Goal: Navigation & Orientation: Find specific page/section

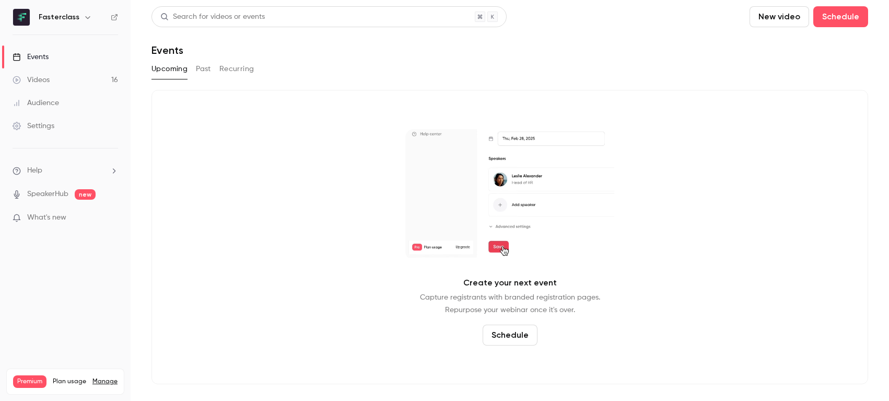
click at [42, 60] on div "Events" at bounding box center [31, 57] width 36 height 10
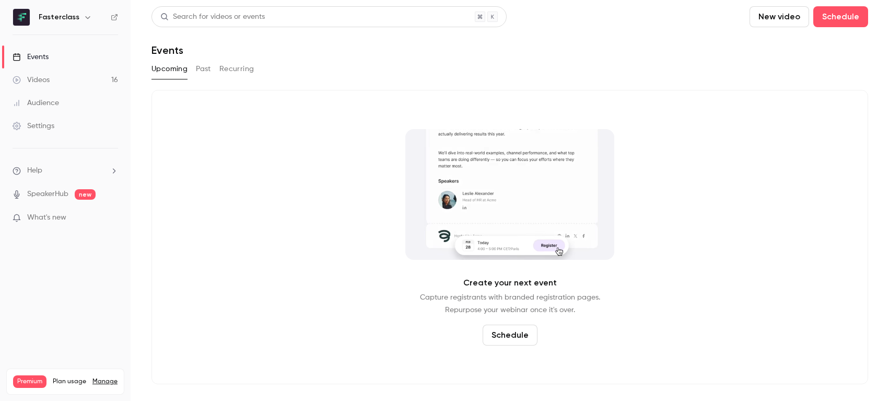
click at [44, 77] on div "Videos" at bounding box center [31, 80] width 37 height 10
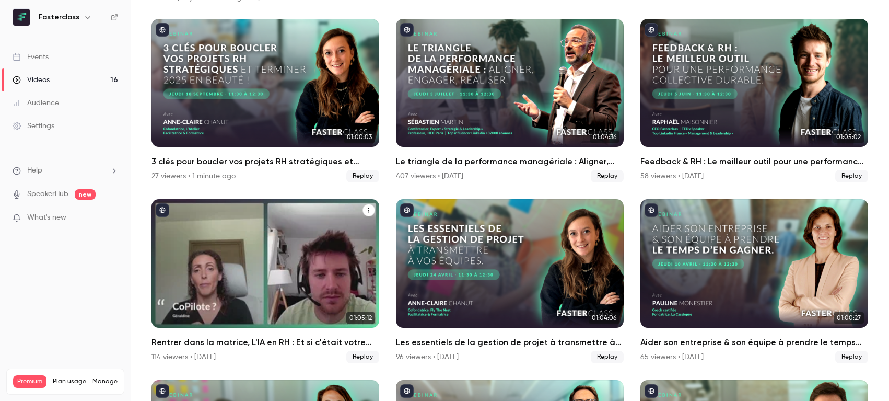
scroll to position [27, 0]
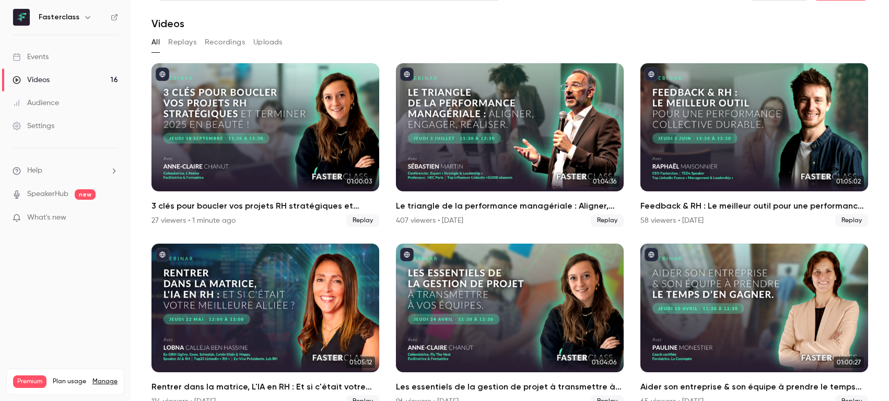
click at [71, 101] on link "Audience" at bounding box center [65, 102] width 131 height 23
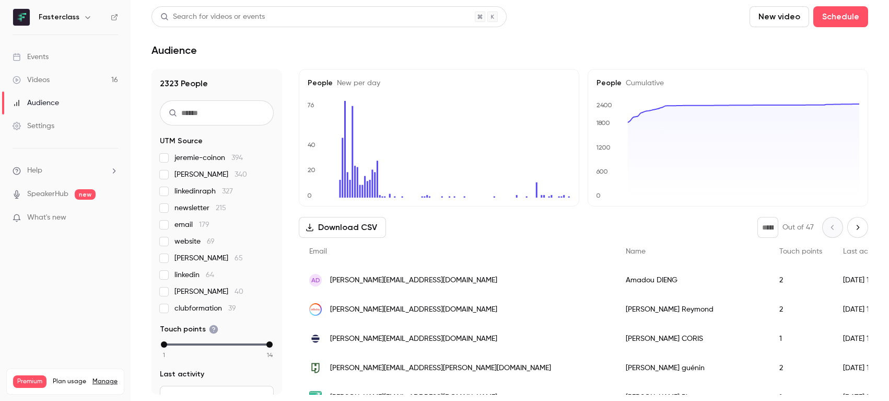
click at [41, 54] on div "Events" at bounding box center [31, 57] width 36 height 10
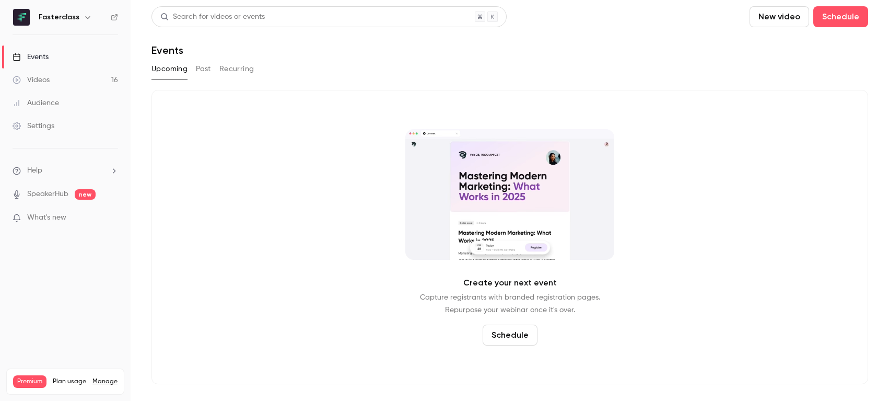
click at [209, 72] on button "Past" at bounding box center [203, 69] width 15 height 17
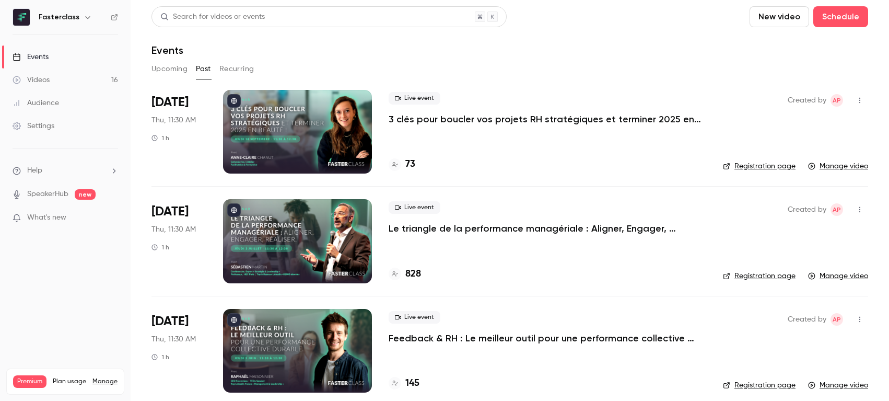
click at [415, 162] on h4 "73" at bounding box center [410, 164] width 10 height 14
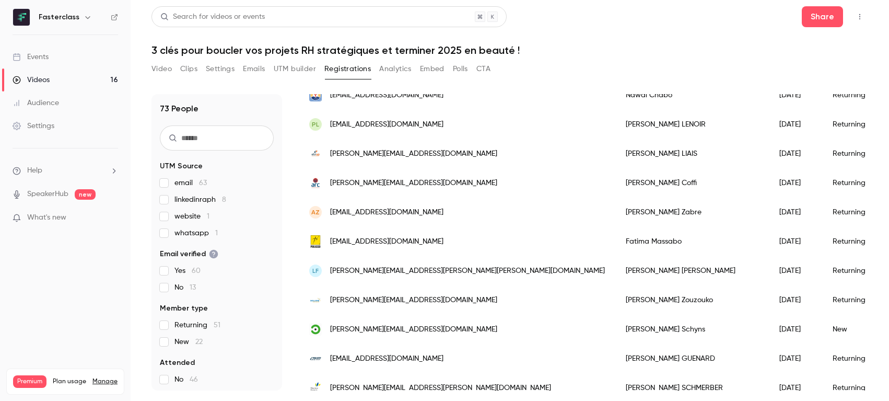
scroll to position [667, 0]
